Goal: Information Seeking & Learning: Learn about a topic

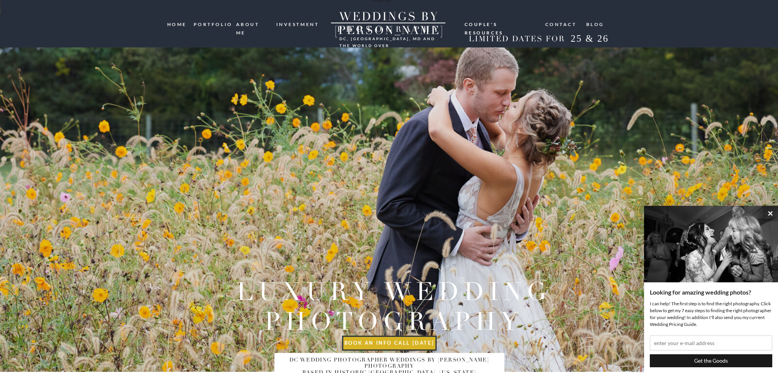
scroll to position [0, 0]
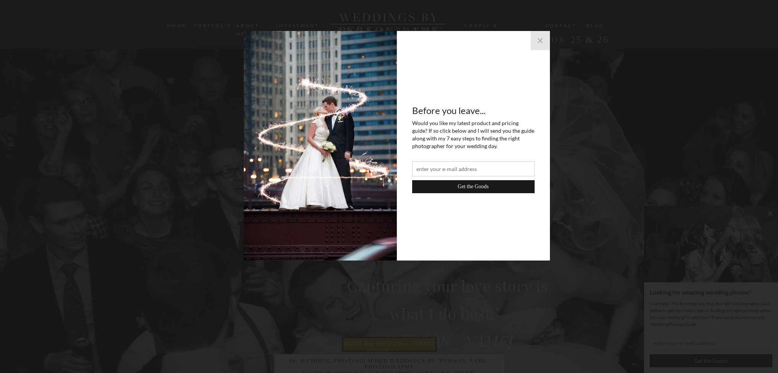
click at [541, 46] on button "×" at bounding box center [540, 40] width 19 height 19
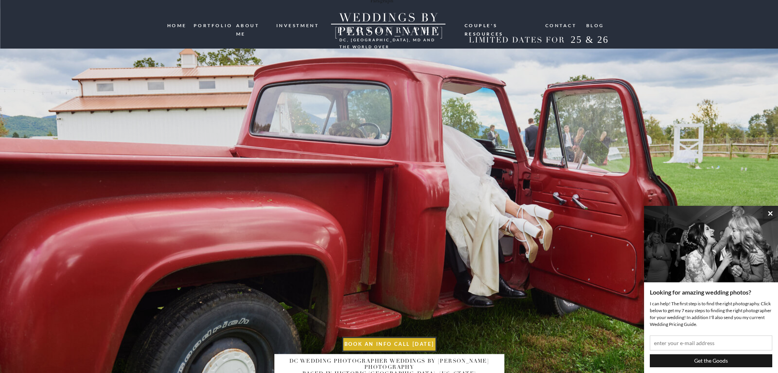
click at [214, 25] on nav "portfolio" at bounding box center [212, 24] width 37 height 7
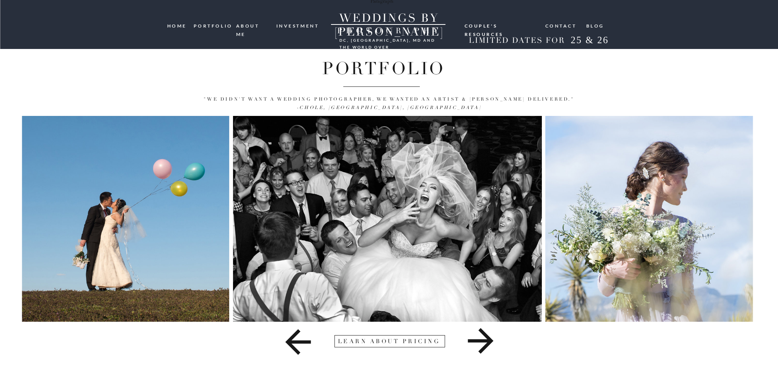
click at [489, 345] on icon at bounding box center [481, 341] width 26 height 26
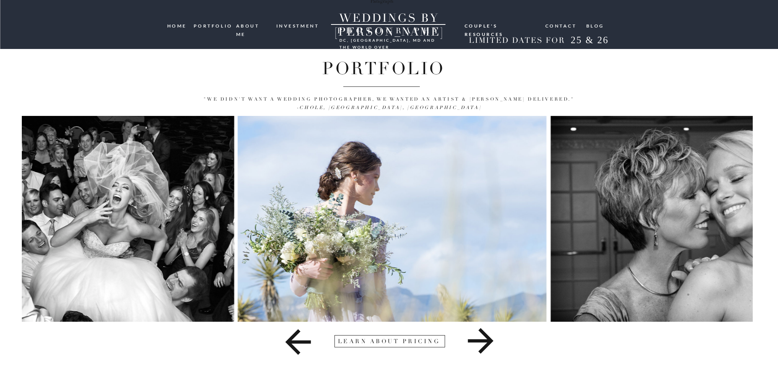
click at [489, 345] on icon at bounding box center [481, 341] width 26 height 26
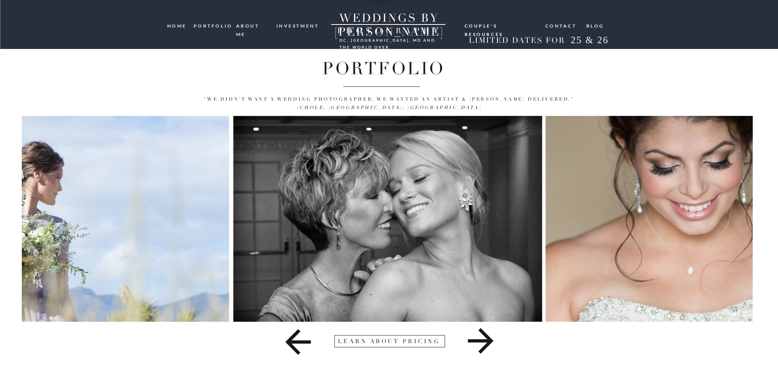
click at [489, 345] on icon at bounding box center [481, 341] width 26 height 26
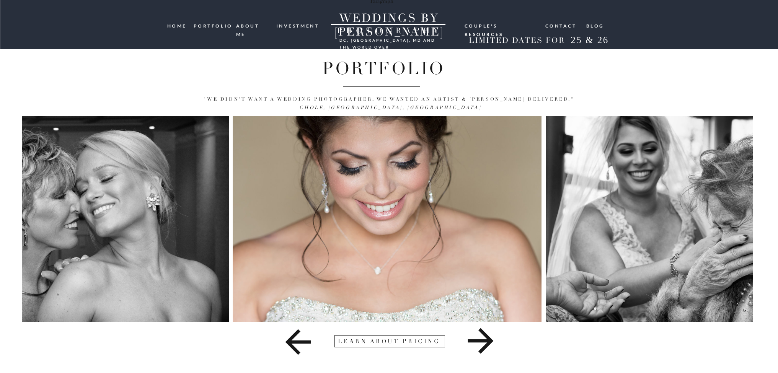
click at [489, 345] on icon at bounding box center [481, 341] width 26 height 26
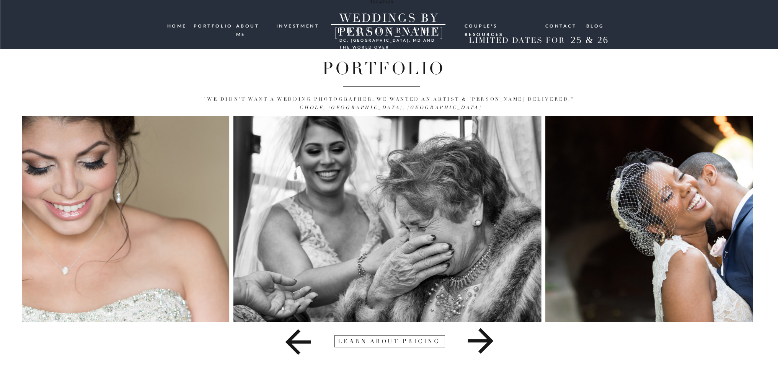
click at [489, 345] on icon at bounding box center [481, 341] width 26 height 26
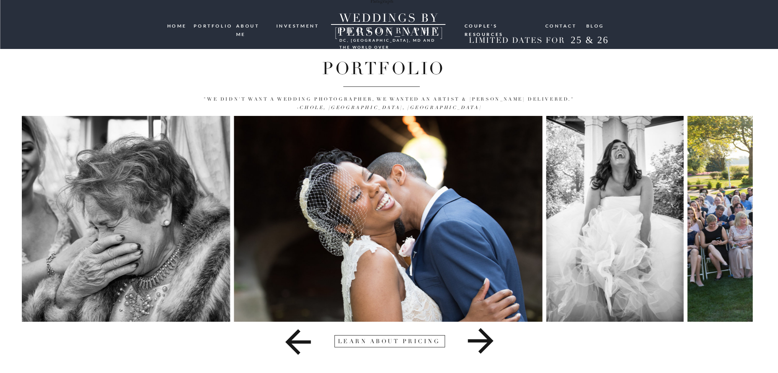
click at [489, 345] on icon at bounding box center [481, 341] width 26 height 26
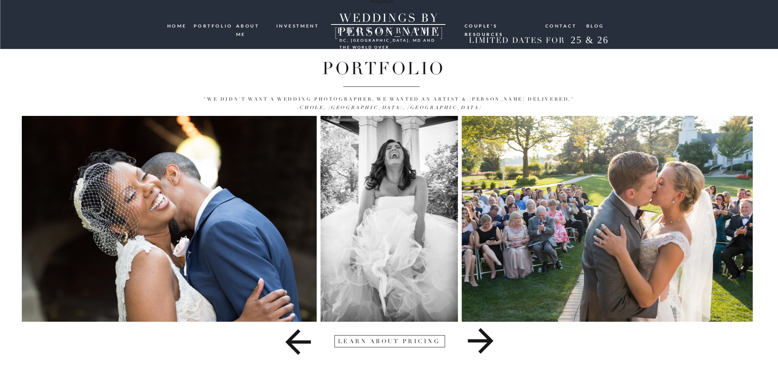
click at [489, 345] on icon at bounding box center [481, 341] width 26 height 26
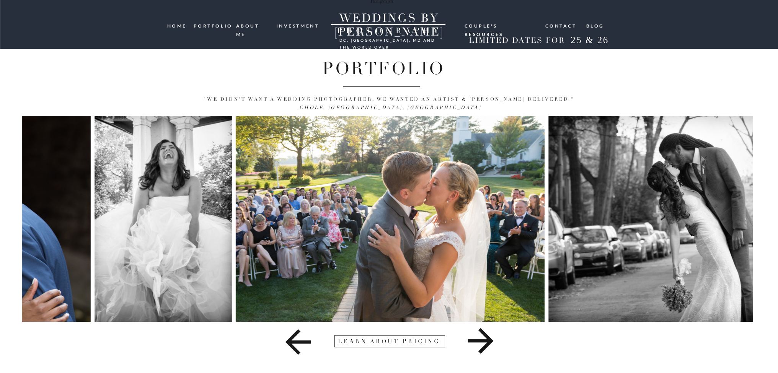
click at [489, 345] on icon at bounding box center [481, 341] width 26 height 26
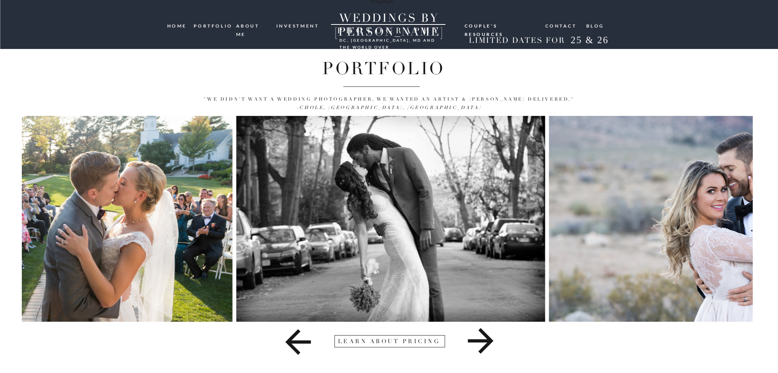
click at [489, 345] on icon at bounding box center [481, 341] width 26 height 26
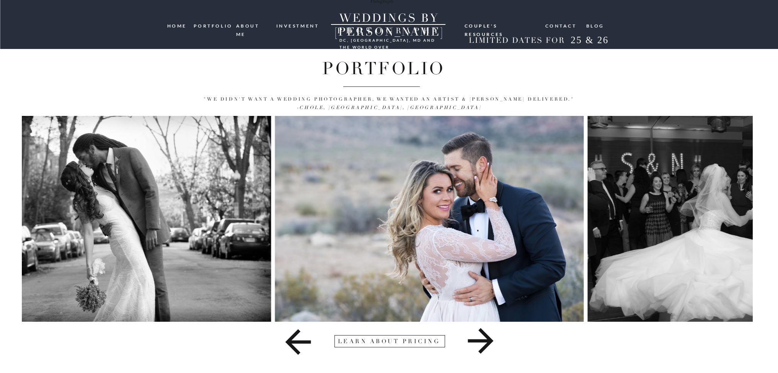
click at [489, 345] on icon at bounding box center [481, 341] width 26 height 26
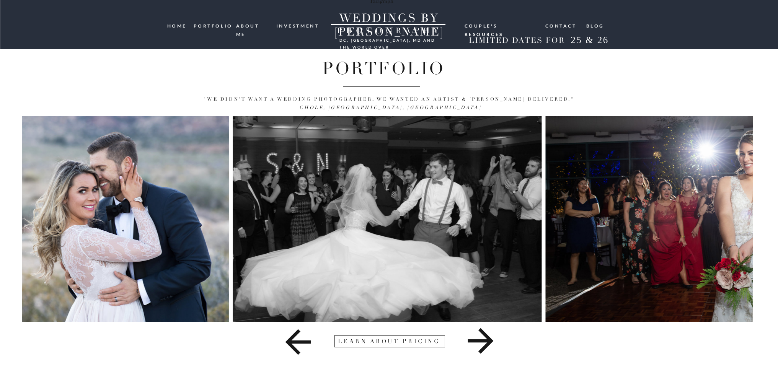
click at [489, 345] on icon at bounding box center [481, 341] width 26 height 26
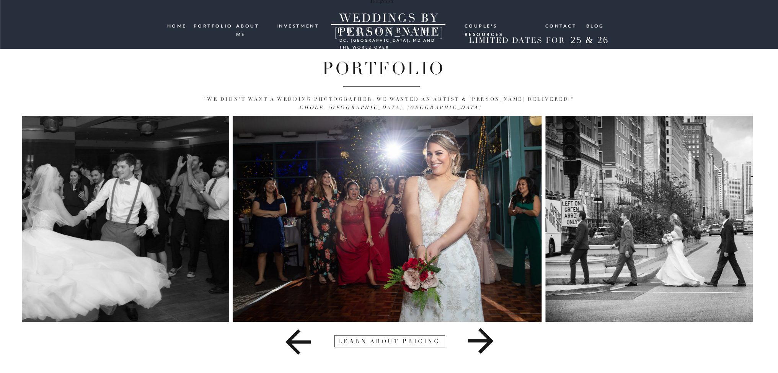
click at [489, 345] on icon at bounding box center [481, 341] width 26 height 26
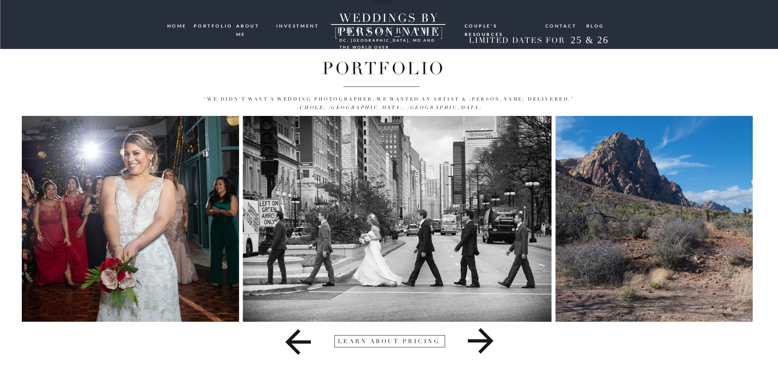
click at [489, 345] on icon at bounding box center [481, 341] width 26 height 26
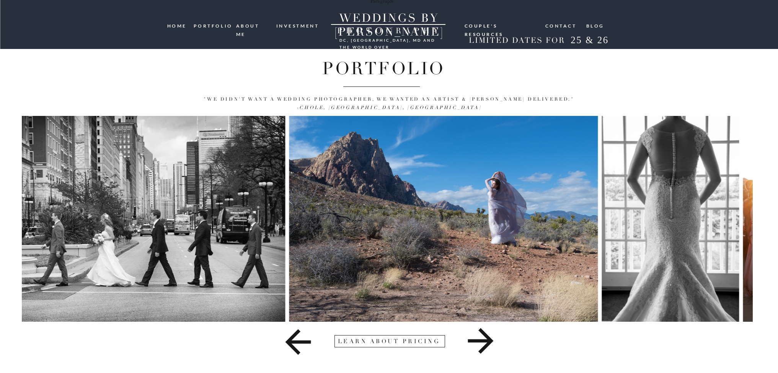
click at [489, 345] on icon at bounding box center [481, 341] width 26 height 26
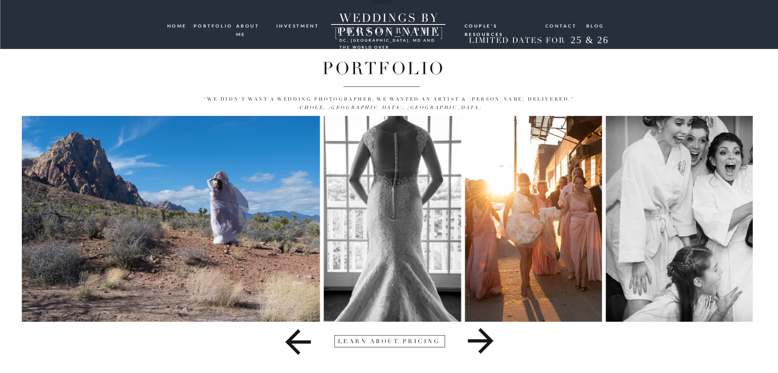
click at [489, 345] on icon at bounding box center [481, 341] width 26 height 26
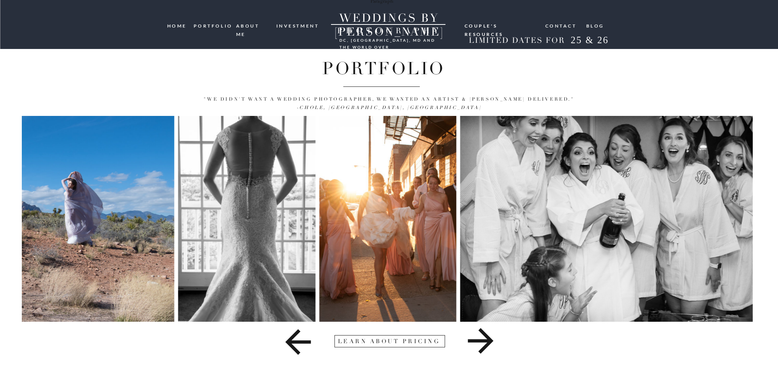
click at [489, 345] on icon at bounding box center [481, 341] width 26 height 26
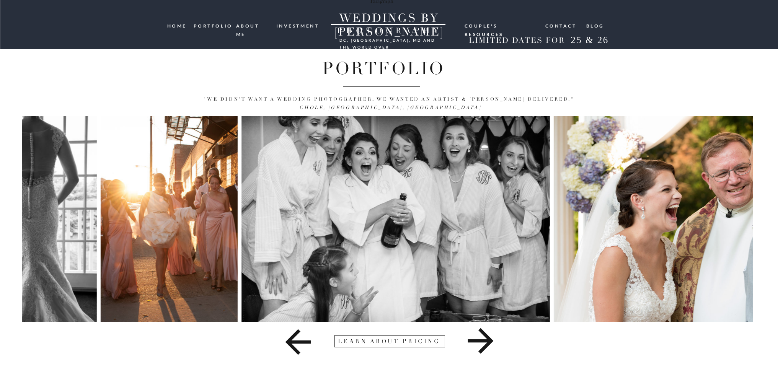
click at [489, 345] on icon at bounding box center [481, 341] width 26 height 26
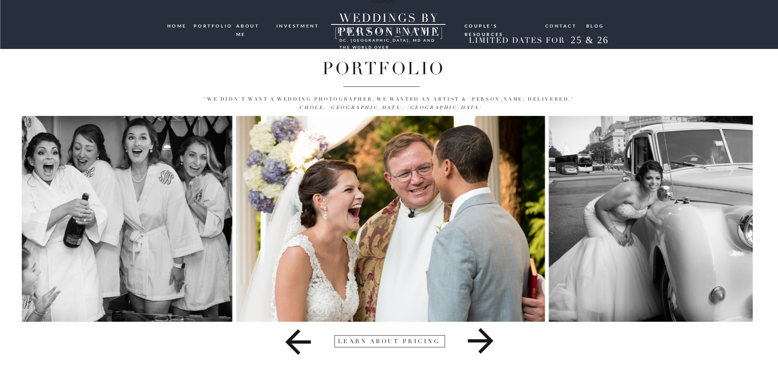
click at [489, 345] on icon at bounding box center [481, 341] width 26 height 26
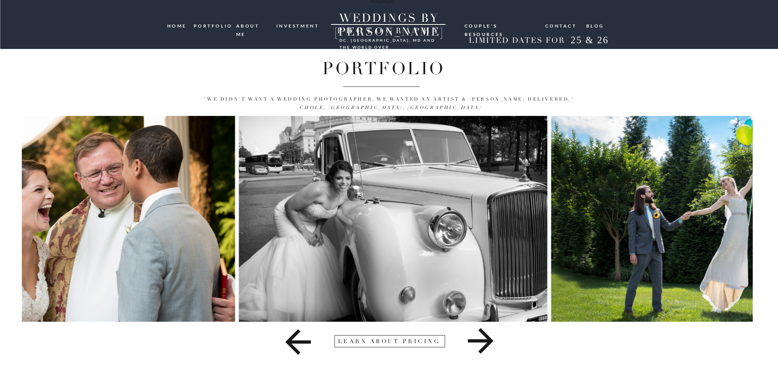
click at [489, 345] on icon at bounding box center [481, 341] width 26 height 26
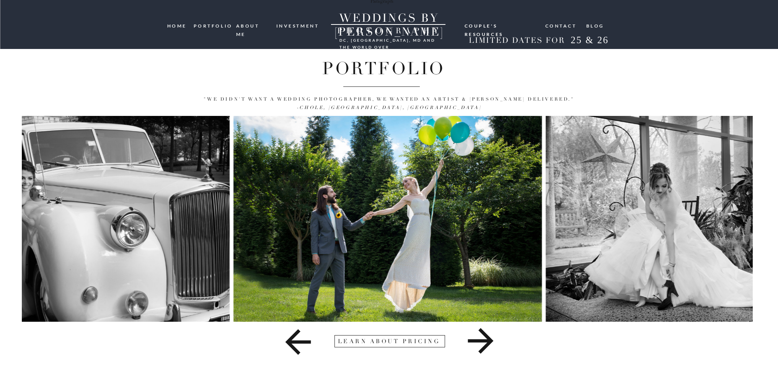
click at [489, 345] on icon at bounding box center [481, 341] width 26 height 26
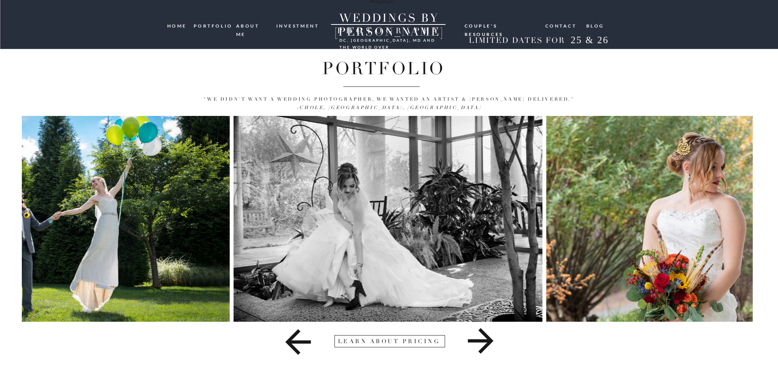
click at [489, 345] on icon at bounding box center [481, 341] width 26 height 26
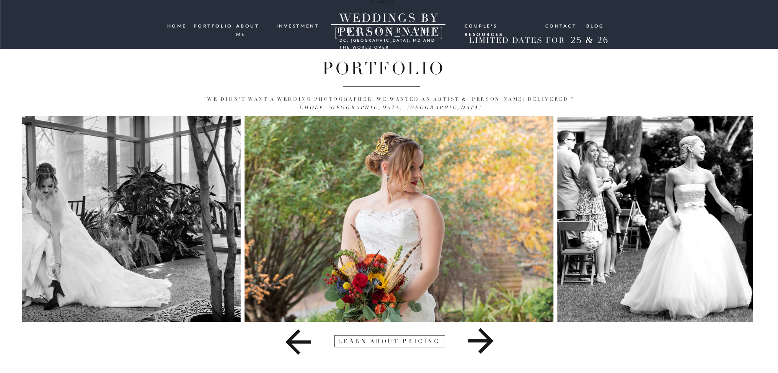
click at [489, 345] on icon at bounding box center [481, 341] width 26 height 26
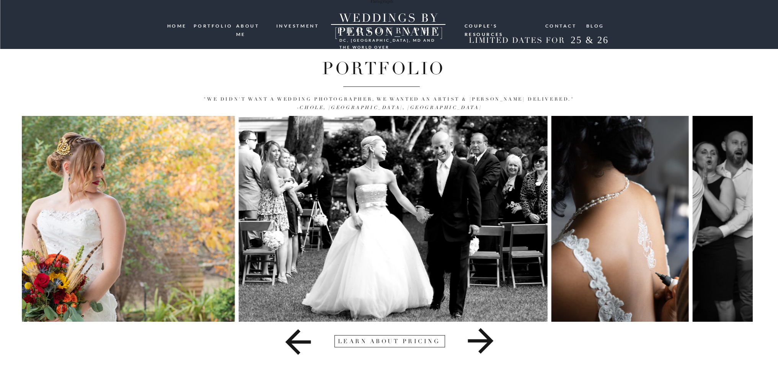
click at [489, 345] on icon at bounding box center [481, 341] width 26 height 26
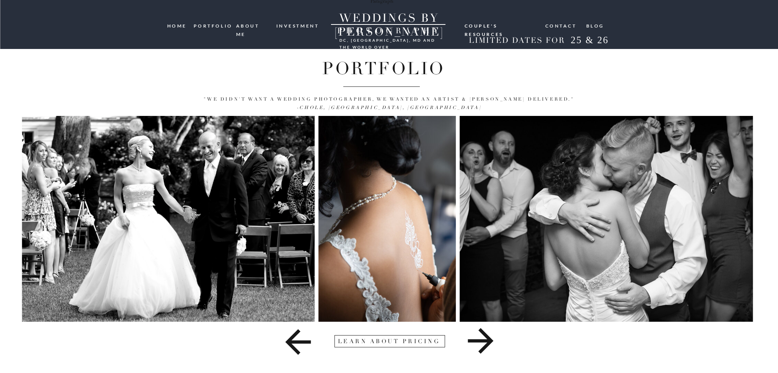
click at [489, 345] on icon at bounding box center [481, 341] width 26 height 26
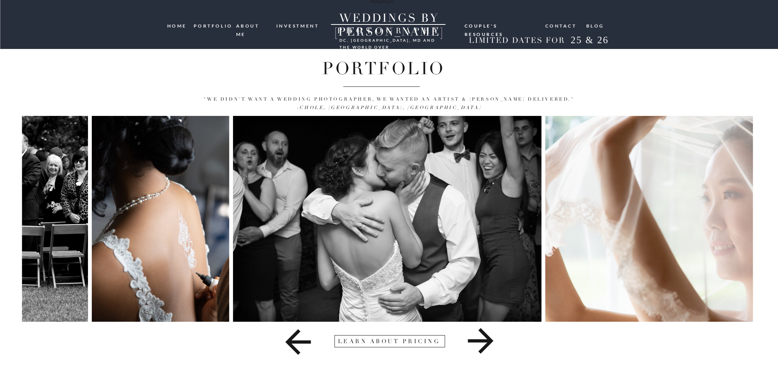
click at [292, 27] on nav "investment" at bounding box center [298, 25] width 44 height 7
click at [181, 25] on nav "HOME" at bounding box center [177, 26] width 21 height 8
click at [488, 343] on icon at bounding box center [481, 341] width 26 height 26
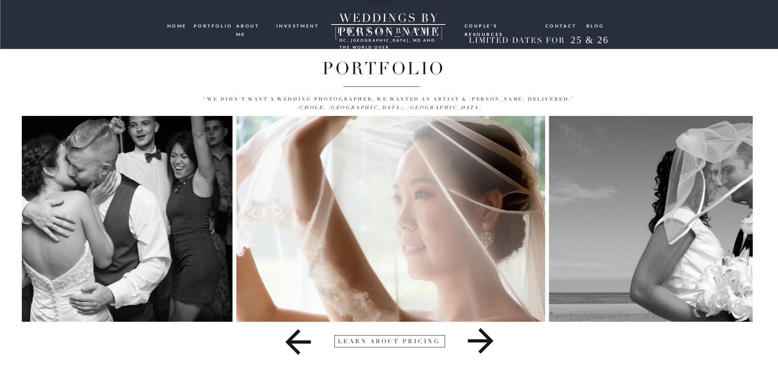
click at [488, 343] on icon at bounding box center [481, 341] width 26 height 26
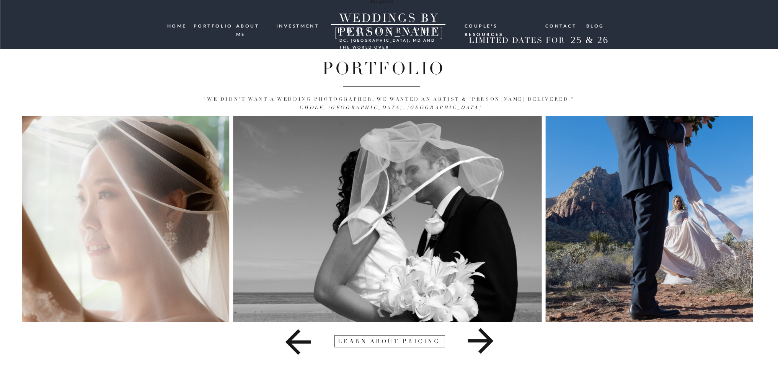
click at [488, 343] on icon at bounding box center [481, 341] width 26 height 26
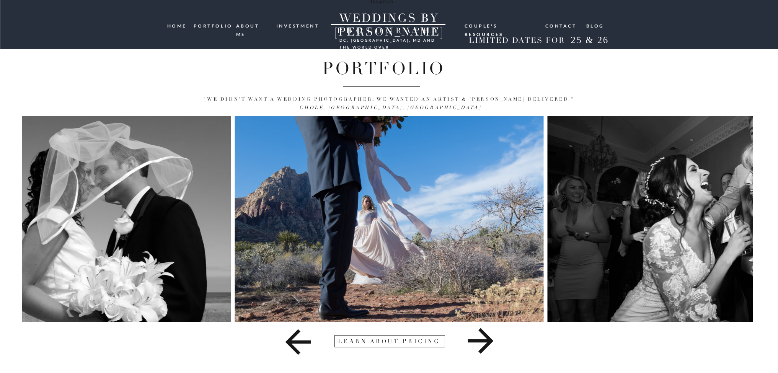
click at [488, 343] on icon at bounding box center [481, 341] width 26 height 26
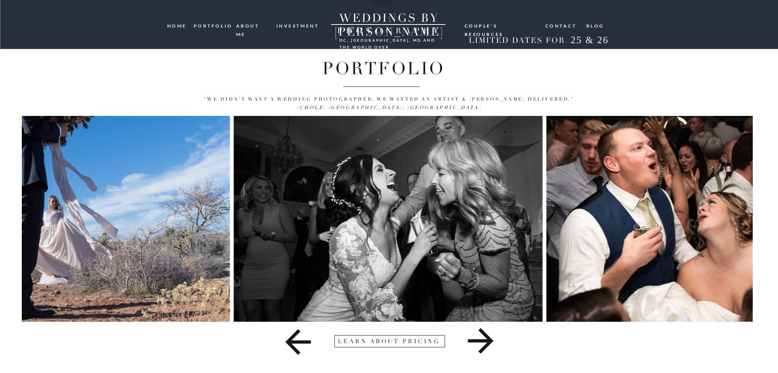
click at [488, 343] on icon at bounding box center [481, 341] width 26 height 26
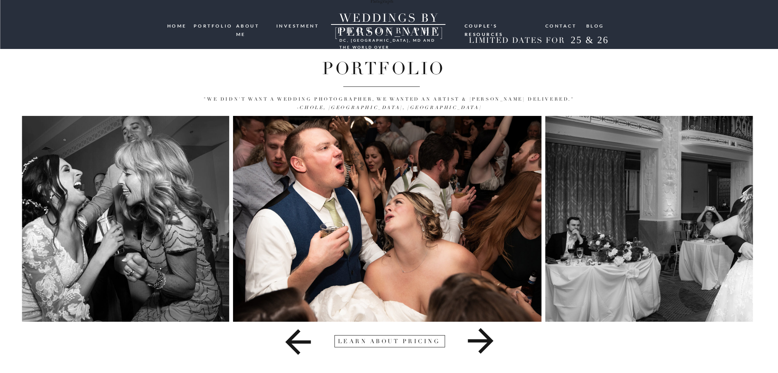
click at [488, 343] on icon at bounding box center [481, 341] width 26 height 26
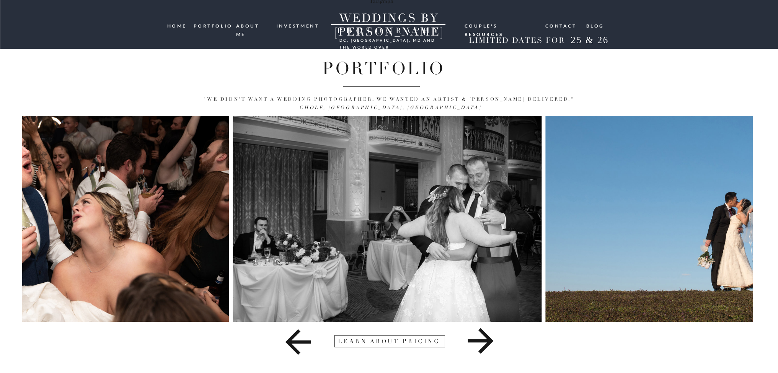
click at [504, 25] on nav "Couple's resources" at bounding box center [502, 25] width 74 height 6
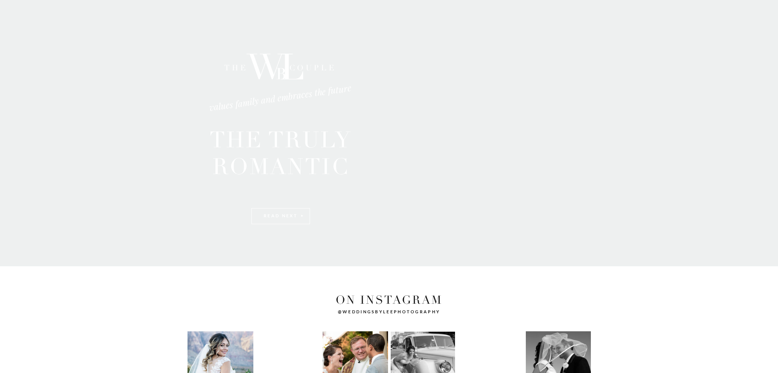
scroll to position [1419, 0]
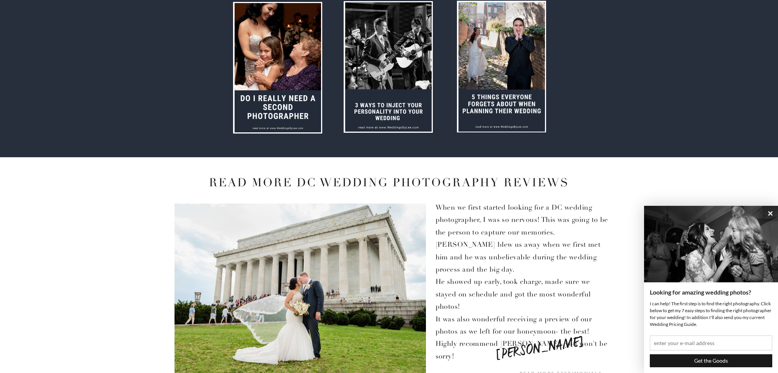
scroll to position [1069, 0]
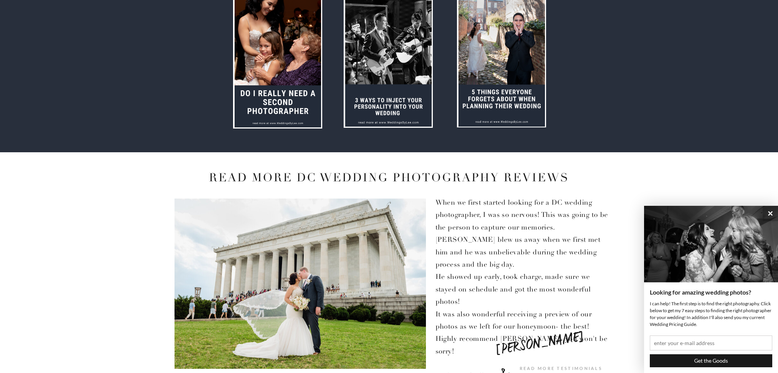
click at [269, 93] on div at bounding box center [278, 62] width 87 height 129
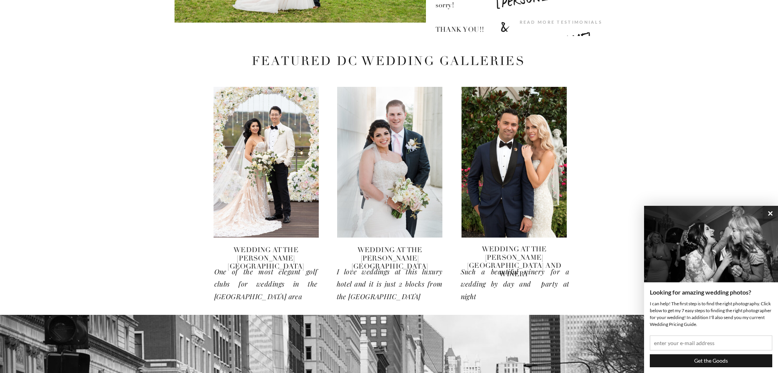
scroll to position [1416, 0]
click at [257, 201] on div at bounding box center [266, 162] width 105 height 151
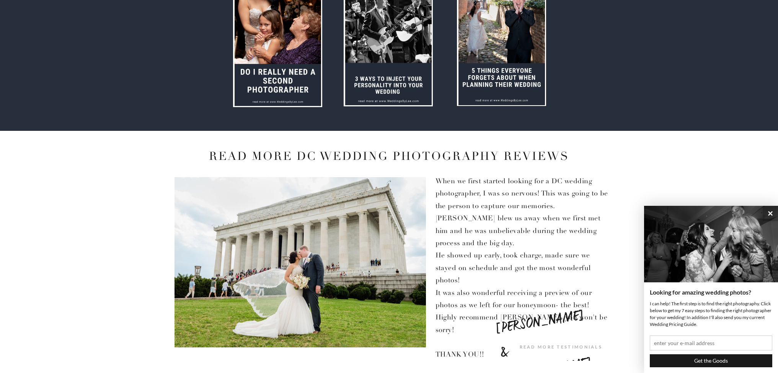
scroll to position [1085, 0]
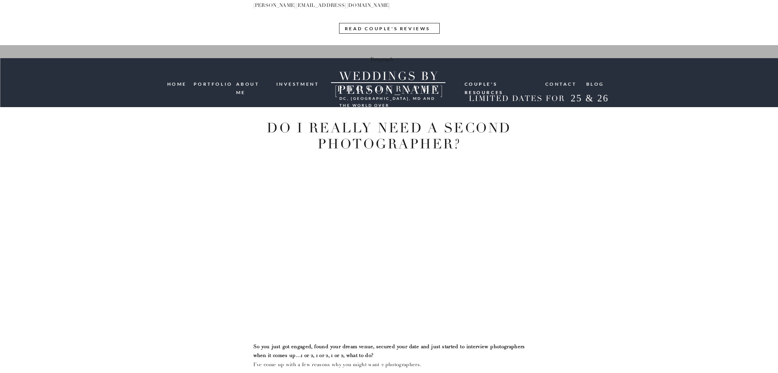
scroll to position [1213, 0]
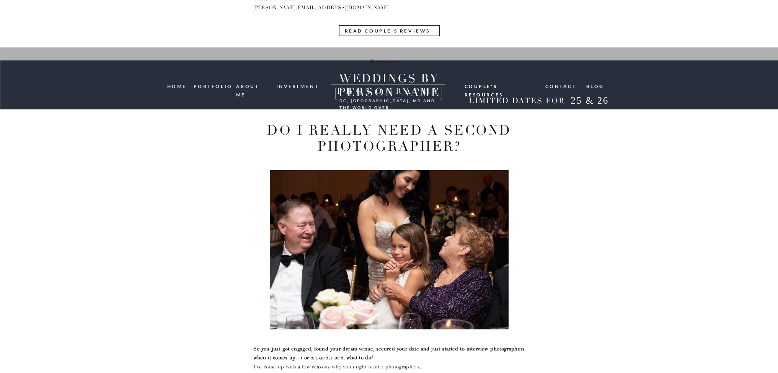
click at [273, 144] on h1 "Do I Really Need A Second Photographer?" at bounding box center [389, 144] width 263 height 42
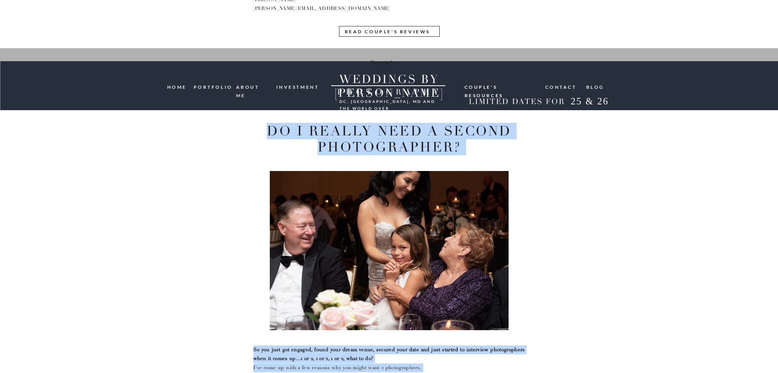
drag, startPoint x: 267, startPoint y: 128, endPoint x: 451, endPoint y: 373, distance: 305.8
click at [451, 373] on div "Do I Really Need A Second Photographer? So you just got engaged, found your dre…" at bounding box center [389, 362] width 459 height 600
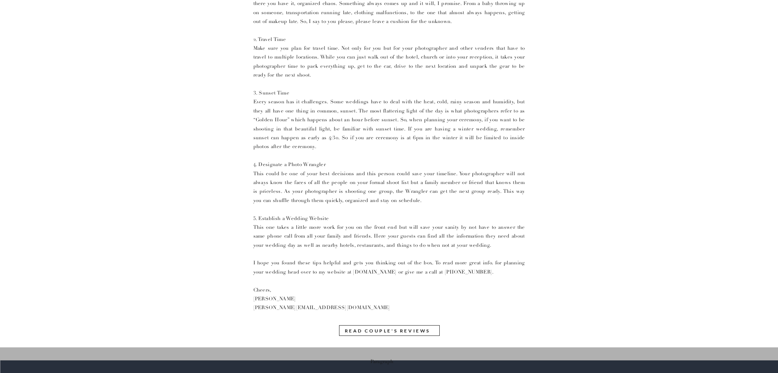
scroll to position [848, 0]
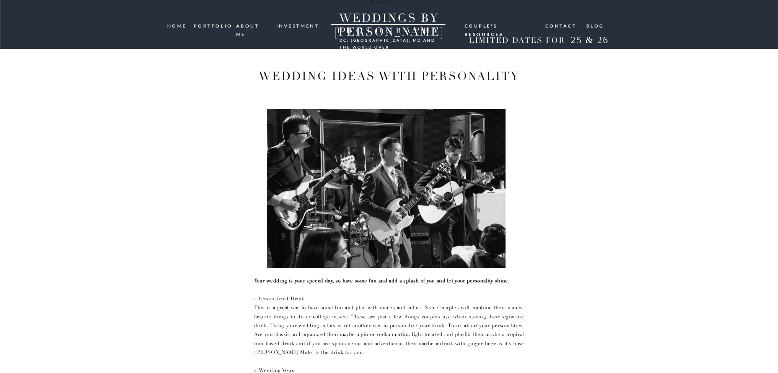
click at [598, 26] on nav "blog" at bounding box center [596, 25] width 18 height 7
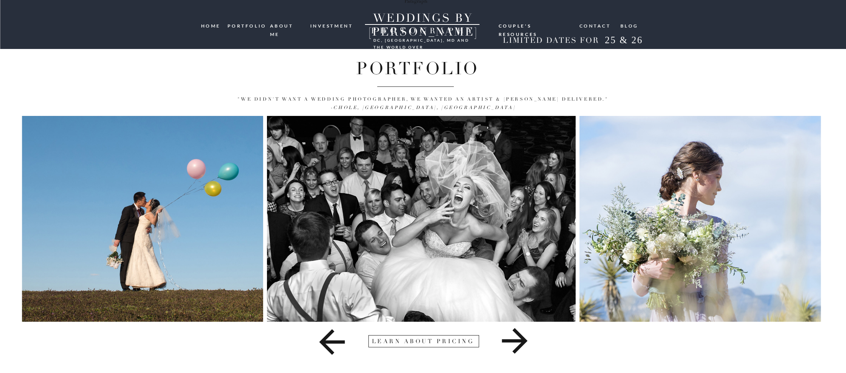
click at [628, 25] on nav "blog" at bounding box center [629, 25] width 18 height 7
